Goal: Information Seeking & Learning: Learn about a topic

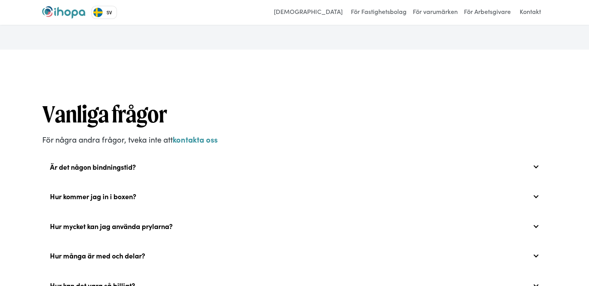
scroll to position [3057, 0]
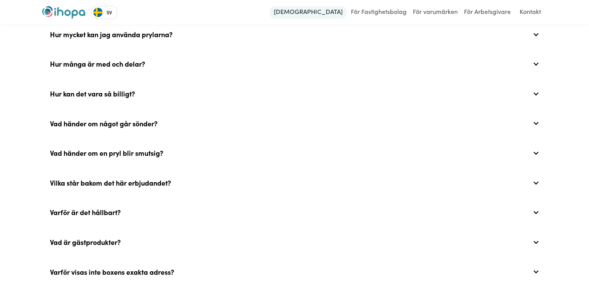
click at [310, 14] on link "[DEMOGRAPHIC_DATA]" at bounding box center [308, 12] width 77 height 12
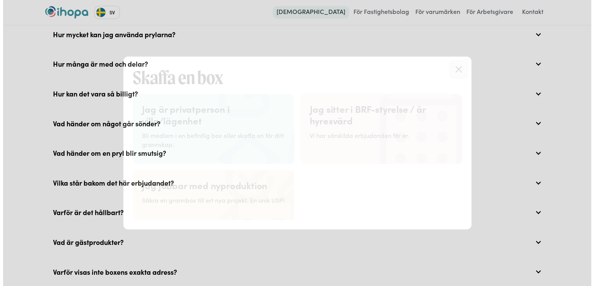
scroll to position [3056, 0]
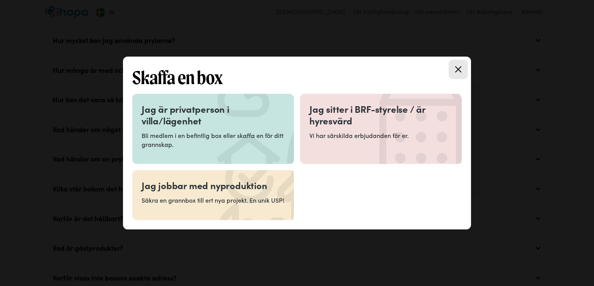
click at [194, 114] on h3 "Jag är privatperson i villa/lägenhet" at bounding box center [213, 114] width 143 height 23
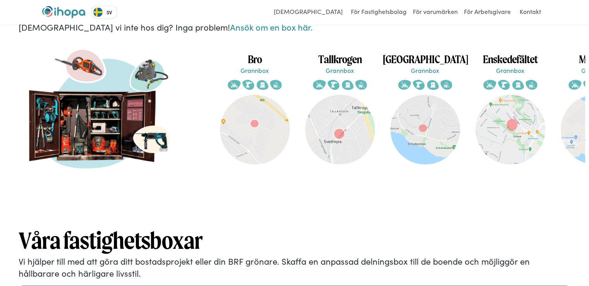
click at [353, 66] on h1 "Tallkrogen" at bounding box center [339, 59] width 85 height 14
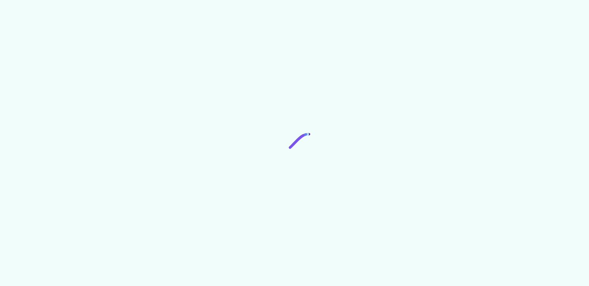
scroll to position [1510, 0]
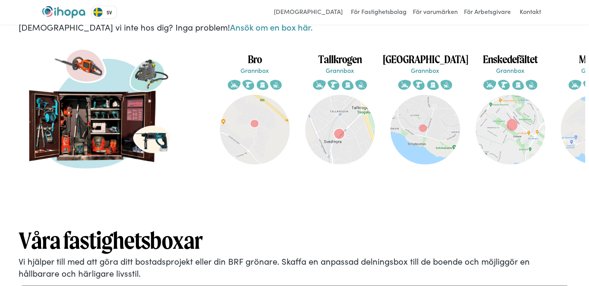
click at [511, 95] on img at bounding box center [510, 130] width 70 height 70
